Goal: Task Accomplishment & Management: Use online tool/utility

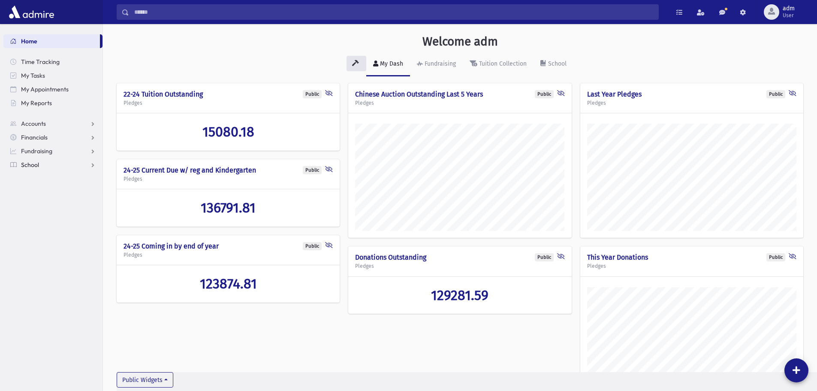
scroll to position [422, 714]
click at [35, 162] on span "School" at bounding box center [30, 165] width 18 height 8
click at [50, 187] on link "Attendance" at bounding box center [52, 192] width 99 height 14
click at [46, 203] on span "Entry" at bounding box center [40, 206] width 15 height 8
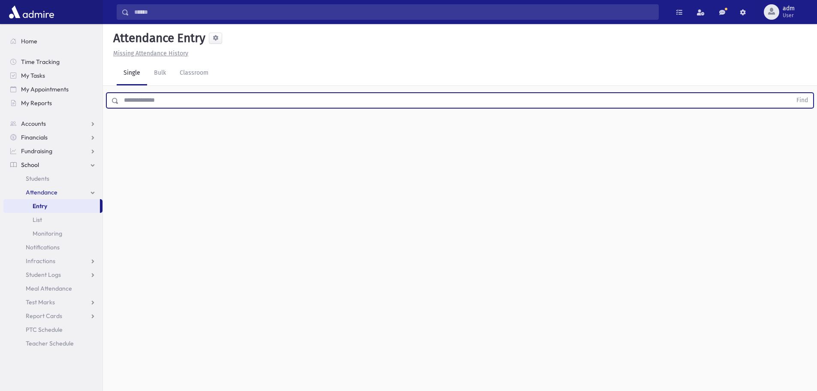
click at [163, 98] on input "text" at bounding box center [455, 100] width 673 height 15
type input "*****"
click at [791, 93] on button "Find" at bounding box center [802, 100] width 22 height 15
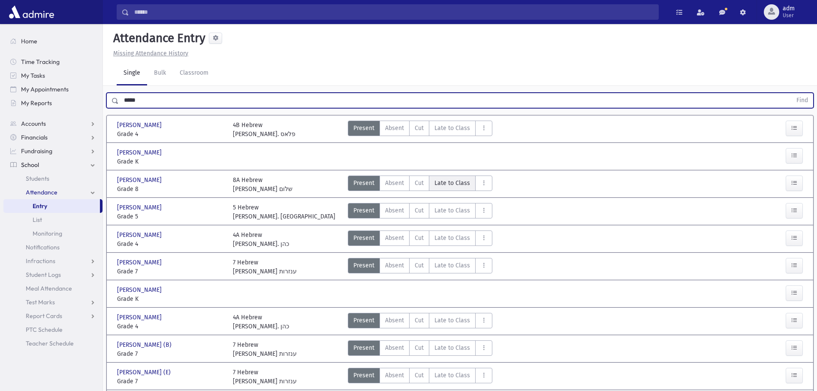
click at [439, 183] on span "Late to Class" at bounding box center [452, 182] width 36 height 9
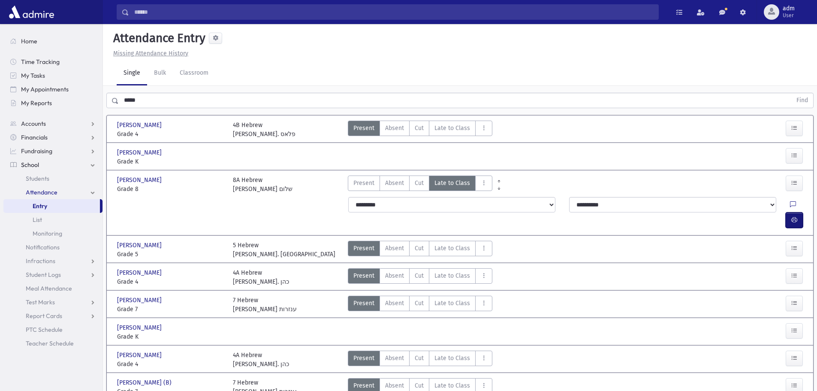
click at [793, 216] on icon "button" at bounding box center [794, 219] width 6 height 7
drag, startPoint x: 796, startPoint y: 207, endPoint x: 787, endPoint y: 206, distance: 9.0
click at [796, 216] on icon "button" at bounding box center [794, 219] width 6 height 7
click at [800, 212] on button "button" at bounding box center [793, 219] width 17 height 15
click at [798, 212] on button "button" at bounding box center [793, 219] width 17 height 15
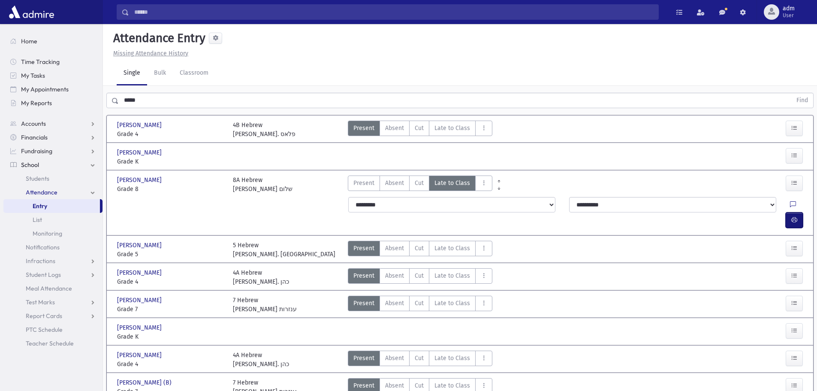
drag, startPoint x: 795, startPoint y: 204, endPoint x: 694, endPoint y: 198, distance: 101.3
click at [795, 216] on icon "button" at bounding box center [794, 219] width 6 height 7
click at [789, 212] on button "button" at bounding box center [793, 219] width 17 height 15
click at [797, 212] on button "button" at bounding box center [793, 219] width 17 height 15
drag, startPoint x: 789, startPoint y: 207, endPoint x: 780, endPoint y: 208, distance: 9.0
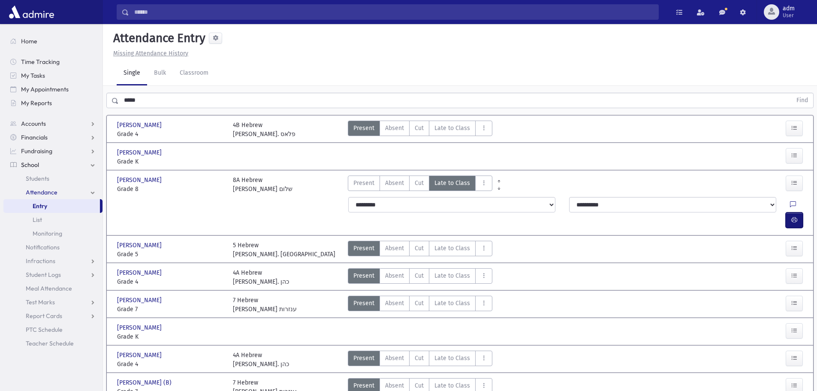
click at [789, 212] on button "button" at bounding box center [793, 219] width 17 height 15
click at [795, 216] on icon "button" at bounding box center [794, 219] width 6 height 7
click at [793, 216] on icon "button" at bounding box center [794, 219] width 6 height 7
drag, startPoint x: 794, startPoint y: 209, endPoint x: 674, endPoint y: 173, distance: 125.6
click at [794, 212] on button "button" at bounding box center [793, 219] width 17 height 15
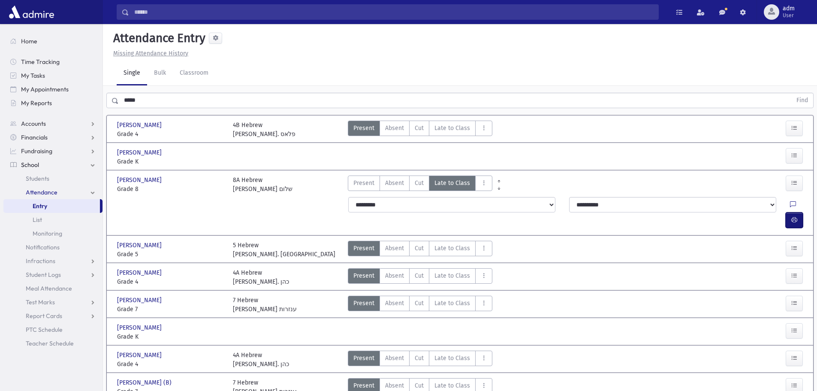
drag, startPoint x: 791, startPoint y: 200, endPoint x: 783, endPoint y: 201, distance: 8.6
click at [791, 212] on button "button" at bounding box center [793, 219] width 17 height 15
click at [794, 216] on icon "button" at bounding box center [794, 219] width 6 height 7
drag, startPoint x: 794, startPoint y: 206, endPoint x: 708, endPoint y: 185, distance: 88.3
click at [794, 216] on icon "button" at bounding box center [794, 219] width 6 height 7
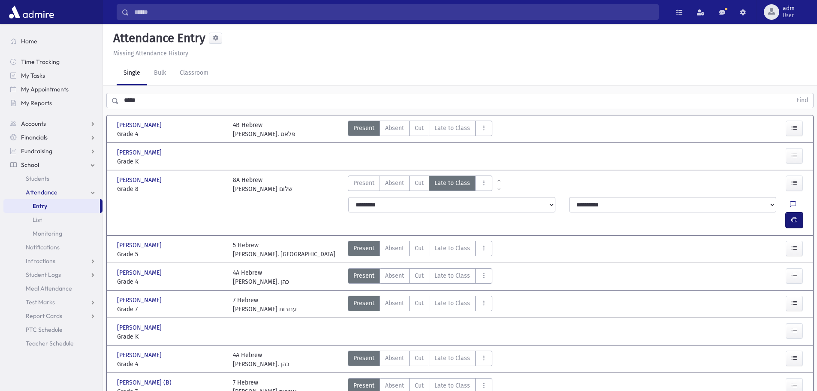
click at [791, 216] on icon "button" at bounding box center [794, 219] width 6 height 7
click at [799, 212] on button "button" at bounding box center [793, 219] width 17 height 15
click at [798, 212] on button "button" at bounding box center [793, 219] width 17 height 15
click at [484, 183] on icon "AttTypes" at bounding box center [484, 182] width 6 height 7
click at [496, 208] on span "Late to School" at bounding box center [509, 206] width 55 height 9
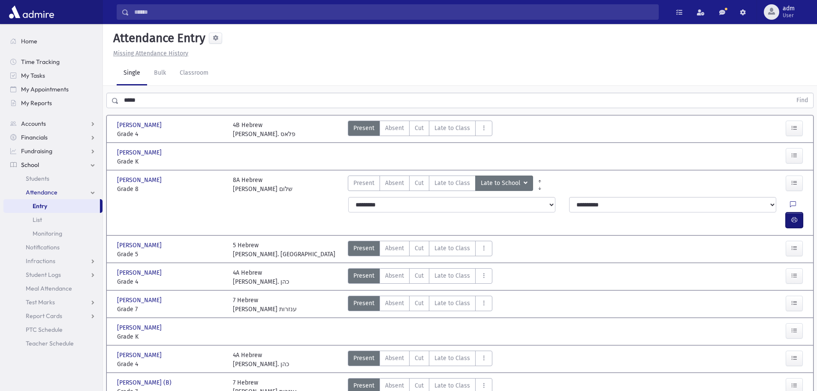
click at [793, 216] on icon "button" at bounding box center [794, 219] width 6 height 7
drag, startPoint x: 795, startPoint y: 207, endPoint x: 782, endPoint y: 204, distance: 12.8
click at [795, 216] on icon "button" at bounding box center [794, 219] width 6 height 7
drag, startPoint x: 790, startPoint y: 206, endPoint x: 711, endPoint y: 177, distance: 84.2
click at [791, 216] on icon "button" at bounding box center [794, 219] width 6 height 7
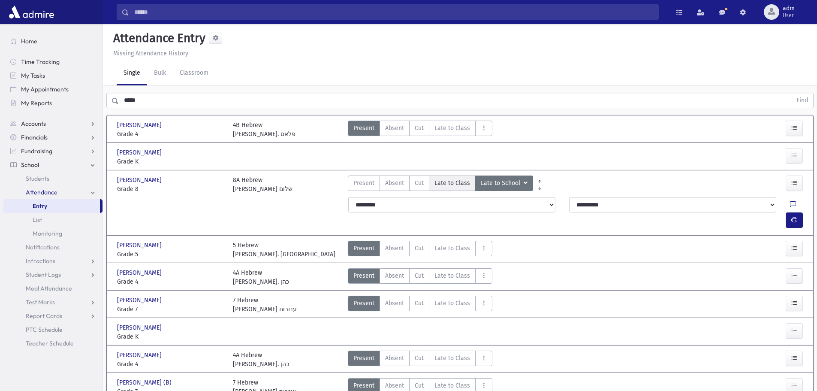
click at [460, 186] on span "Late to Class" at bounding box center [452, 182] width 36 height 9
click at [795, 216] on icon "button" at bounding box center [794, 219] width 6 height 7
click at [481, 183] on icon "AttTypes" at bounding box center [484, 182] width 6 height 7
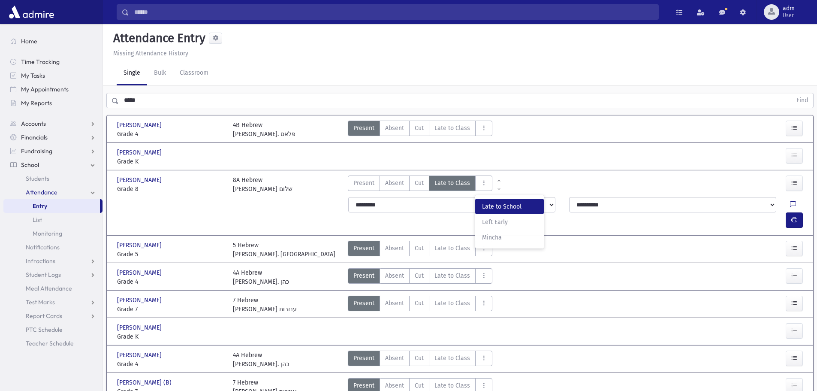
click at [478, 210] on School"] "Late to School L to School" at bounding box center [509, 205] width 69 height 15
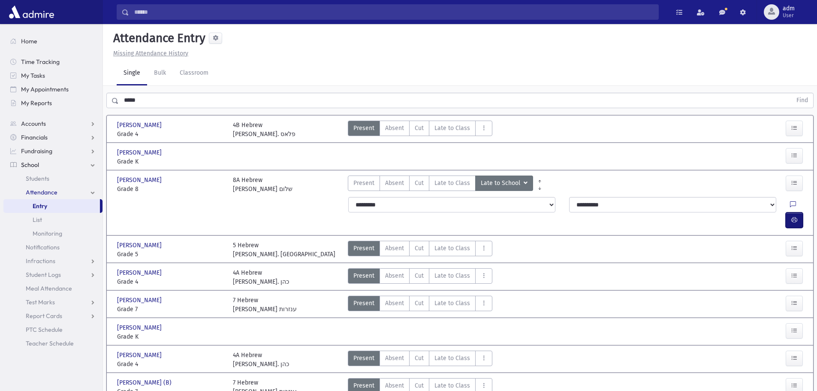
drag, startPoint x: 796, startPoint y: 206, endPoint x: 780, endPoint y: 204, distance: 15.5
click at [796, 216] on icon "button" at bounding box center [794, 219] width 6 height 7
drag, startPoint x: 793, startPoint y: 206, endPoint x: 780, endPoint y: 202, distance: 13.0
click at [792, 216] on icon "button" at bounding box center [794, 219] width 6 height 7
click at [790, 212] on button "button" at bounding box center [793, 219] width 17 height 15
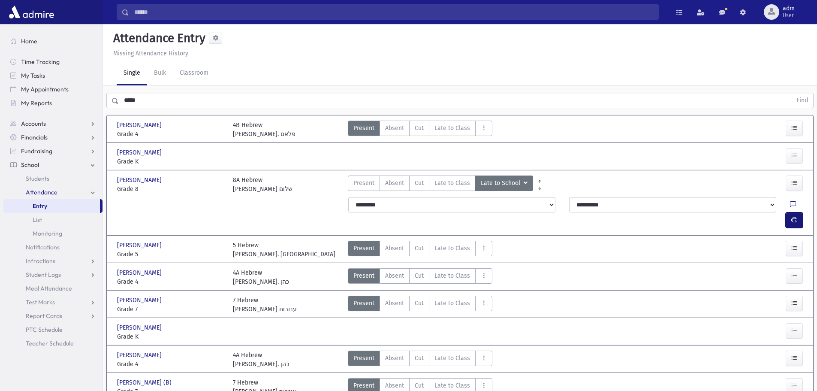
drag, startPoint x: 796, startPoint y: 202, endPoint x: 784, endPoint y: 202, distance: 11.6
click at [796, 216] on icon "button" at bounding box center [794, 219] width 6 height 7
click at [359, 180] on span "Present" at bounding box center [363, 182] width 21 height 9
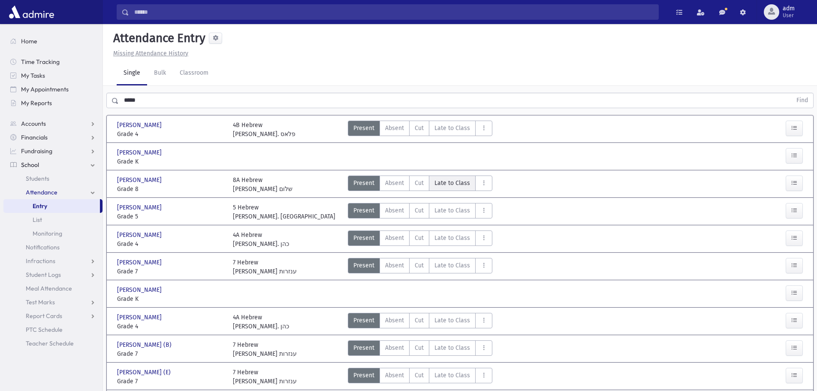
drag, startPoint x: 438, startPoint y: 183, endPoint x: 492, endPoint y: 183, distance: 54.0
click at [438, 183] on span "Late to Class" at bounding box center [452, 182] width 36 height 9
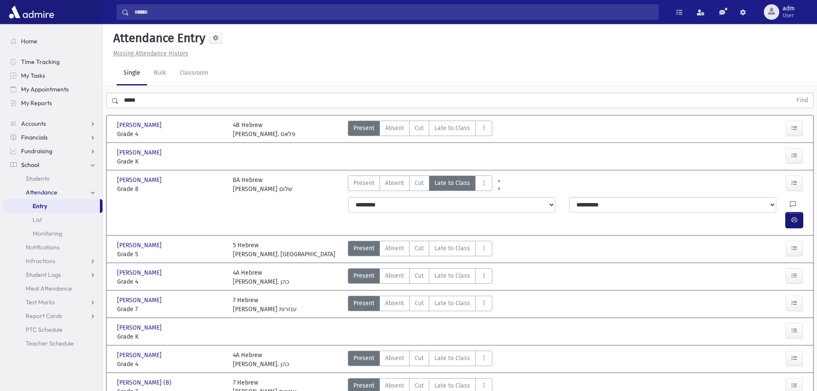
click at [798, 212] on button "button" at bounding box center [793, 219] width 17 height 15
click at [367, 186] on span "Present" at bounding box center [363, 182] width 21 height 9
